Goal: Transaction & Acquisition: Purchase product/service

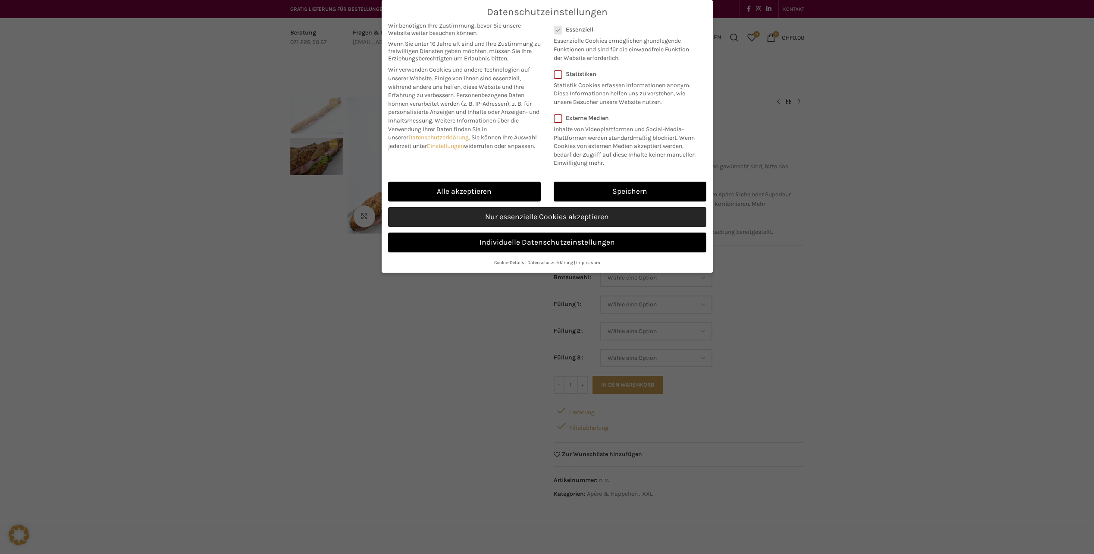
click at [634, 211] on link "Nur essenzielle Cookies akzeptieren" at bounding box center [547, 217] width 318 height 20
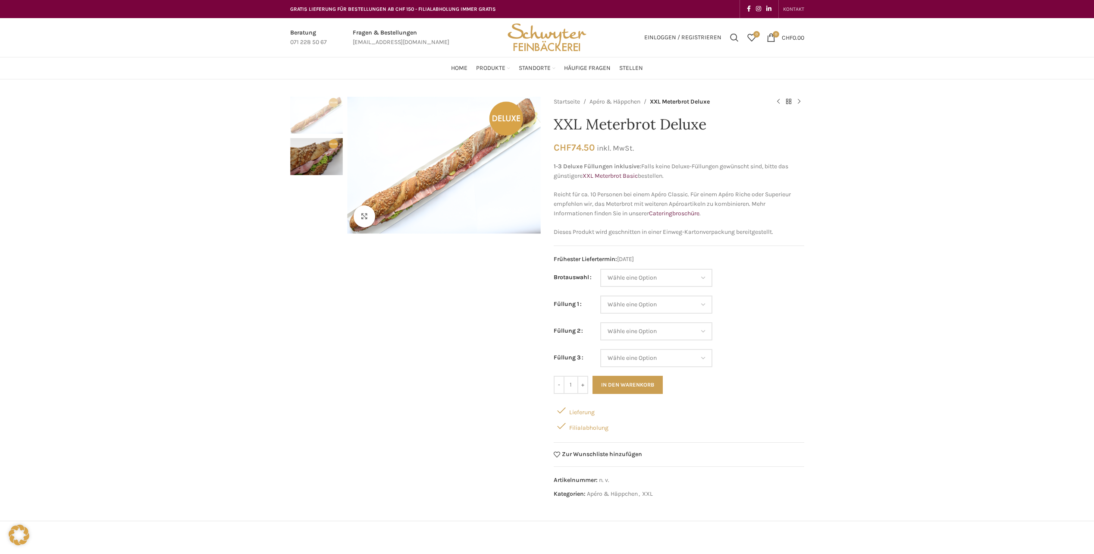
click at [793, 9] on span "KONTAKT" at bounding box center [793, 9] width 21 height 6
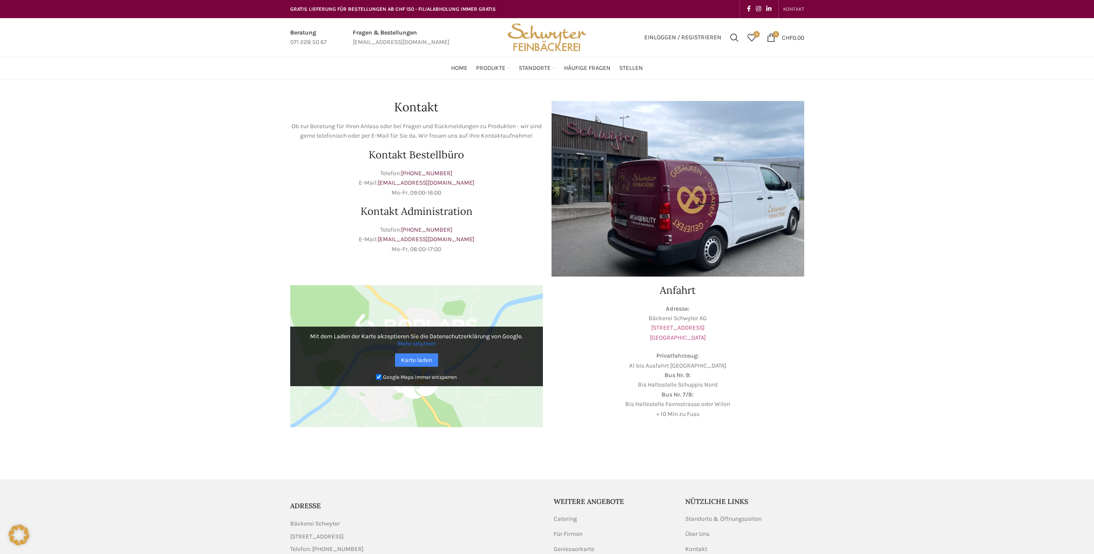
click at [697, 330] on link "Schuppisstrasse 17 9016 St. Gallen" at bounding box center [678, 332] width 56 height 17
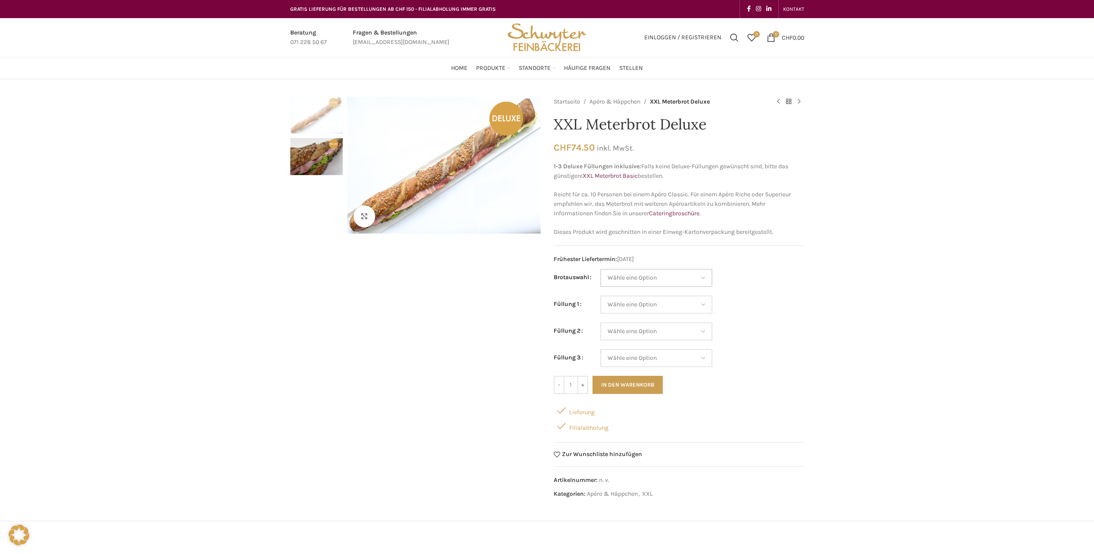
click at [669, 276] on select "Wähle eine Option Baguette Paillasse dunkel Paillasse knusper (Bild) Laugenbagu…" at bounding box center [656, 278] width 112 height 18
click at [600, 269] on select "Wähle eine Option Baguette Paillasse dunkel Paillasse knusper (Bild) Laugenbagu…" at bounding box center [656, 278] width 112 height 18
select select "Baguette"
click at [665, 306] on select "Wähle eine Option Lachs (Deluxe) Roastbeef (Deluxe) Rohschinken (Deluxe) Mostbr…" at bounding box center [656, 304] width 112 height 18
click at [787, 333] on td "Wähle eine Option Lachs (Deluxe) Roastbeef (Deluxe) Rohschinken (Deluxe) Mostbr…" at bounding box center [702, 335] width 204 height 27
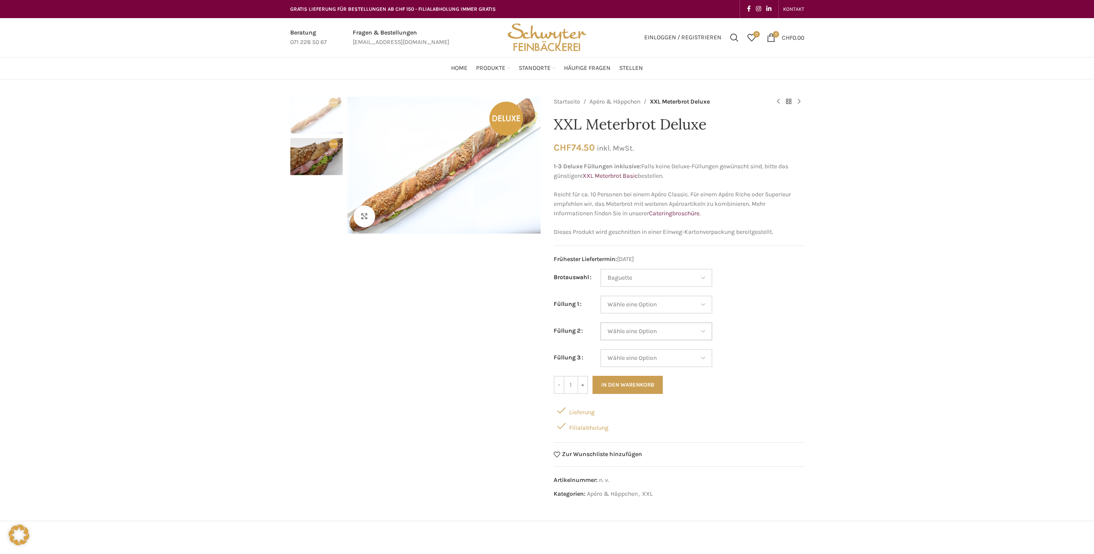
click at [685, 334] on select "Wähle eine Option Lachs (Deluxe) Roastbeef (Deluxe) Rohschinken (Deluxe) Mostbr…" at bounding box center [656, 331] width 112 height 18
click at [770, 325] on td "Wähle eine Option Lachs (Deluxe) Roastbeef (Deluxe) Rohschinken (Deluxe) Mostbr…" at bounding box center [702, 335] width 204 height 27
click at [610, 176] on link "XXL Meterbrot Basic" at bounding box center [610, 175] width 55 height 7
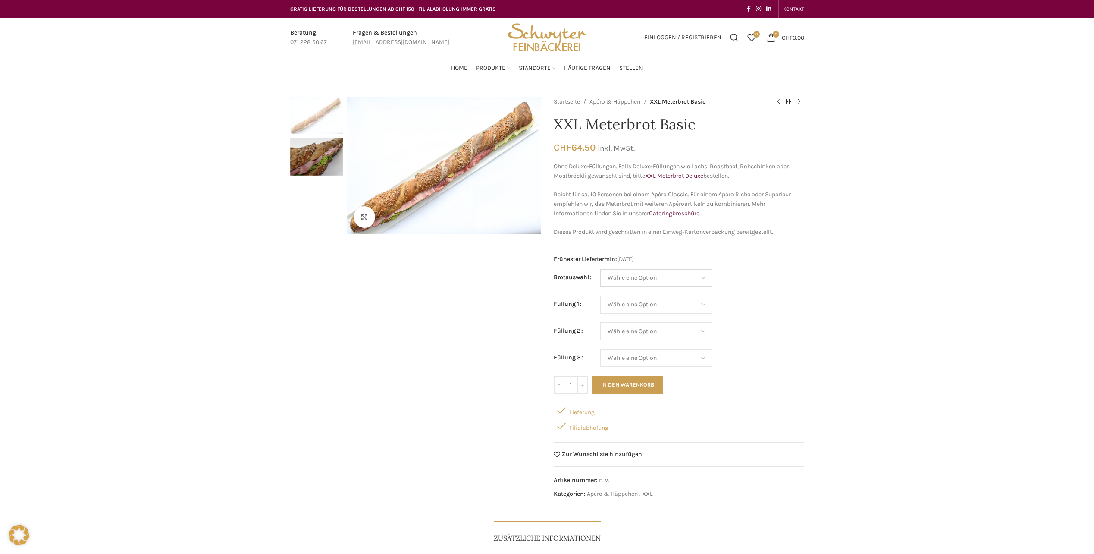
click at [671, 277] on select "Wähle eine Option Baguette Paillasse dunkel Paillasse knusper (Bild) Laugenbagu…" at bounding box center [656, 278] width 112 height 18
click at [600, 269] on select "Wähle eine Option Baguette Paillasse dunkel Paillasse knusper (Bild) Laugenbagu…" at bounding box center [656, 278] width 112 height 18
select select "Baguette"
click at [674, 306] on select "Wähle eine Option Salami Schinken Fleischkäse Trutenschinken Appenzellerkäse Gr…" at bounding box center [656, 304] width 112 height 18
select select "Trutenschinken"
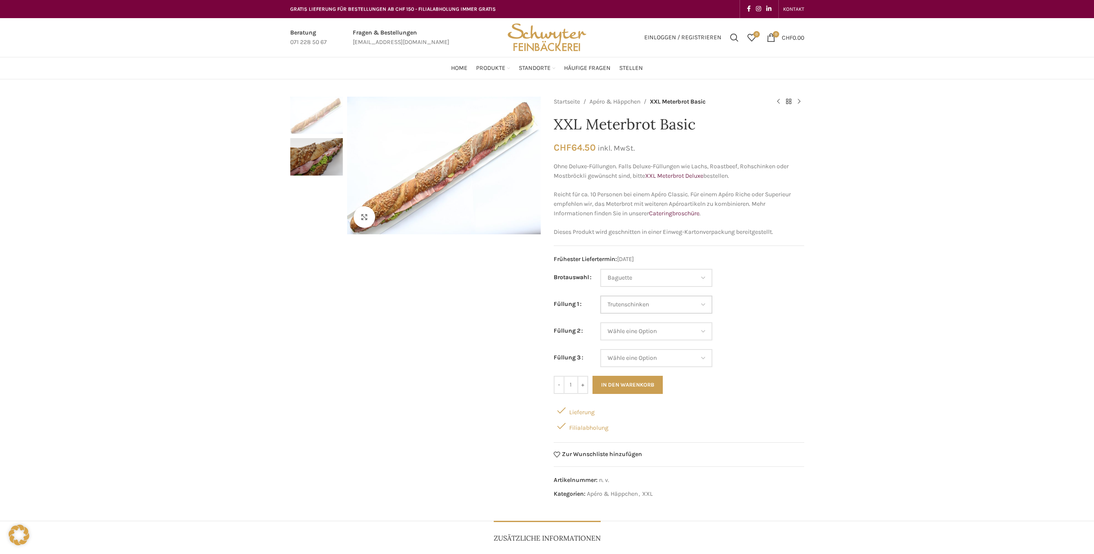
click at [600, 295] on select "Wähle eine Option Salami Schinken Fleischkäse Trutenschinken Appenzellerkäse Gr…" at bounding box center [656, 304] width 112 height 18
select select "Baguette"
select select "Trutenschinken"
click at [675, 334] on select "Wähle eine Option Salami Schinken Fleischkäse Trutenschinken Appenzellerkäse Gr…" at bounding box center [656, 331] width 112 height 18
select select "Appenzellerkäse"
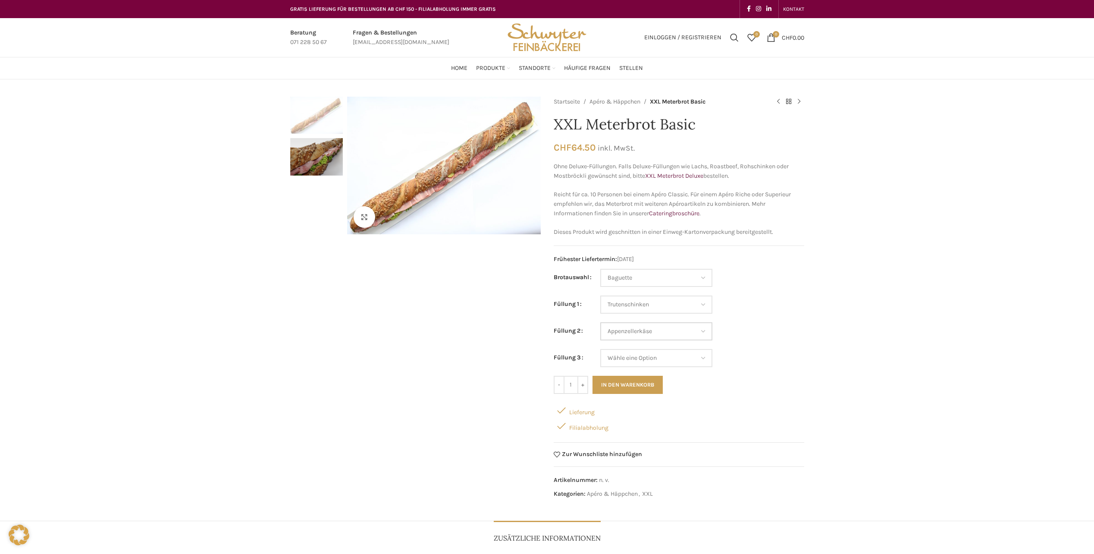
click at [600, 322] on select "Wähle eine Option Salami Schinken Fleischkäse Trutenschinken Appenzellerkäse Gr…" at bounding box center [656, 331] width 112 height 18
select select "Baguette"
select select "Trutenschinken"
select select "Appenzellerkäse"
click at [678, 362] on select "Wähle eine Option Salami Schinken Fleischkäse Trutenschinken Appenzellerkäse Gr…" at bounding box center [656, 358] width 112 height 18
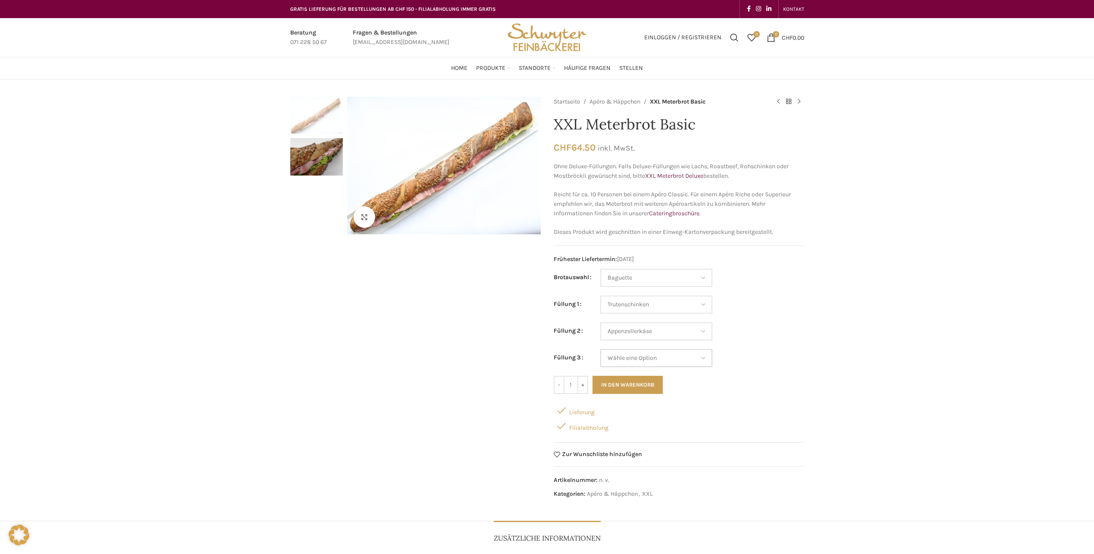
select select "Salami"
click at [600, 349] on select "Wähle eine Option Salami Schinken Fleischkäse Trutenschinken Appenzellerkäse Gr…" at bounding box center [656, 358] width 112 height 18
select select "Baguette"
select select "Trutenschinken"
select select "Appenzellerkäse"
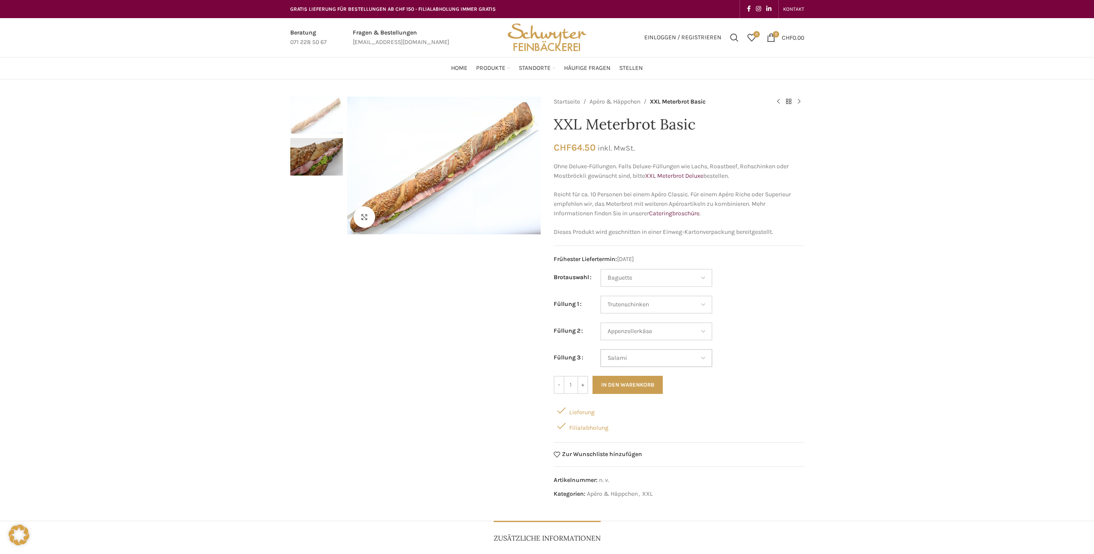
select select "Salami"
